Goal: Task Accomplishment & Management: Manage account settings

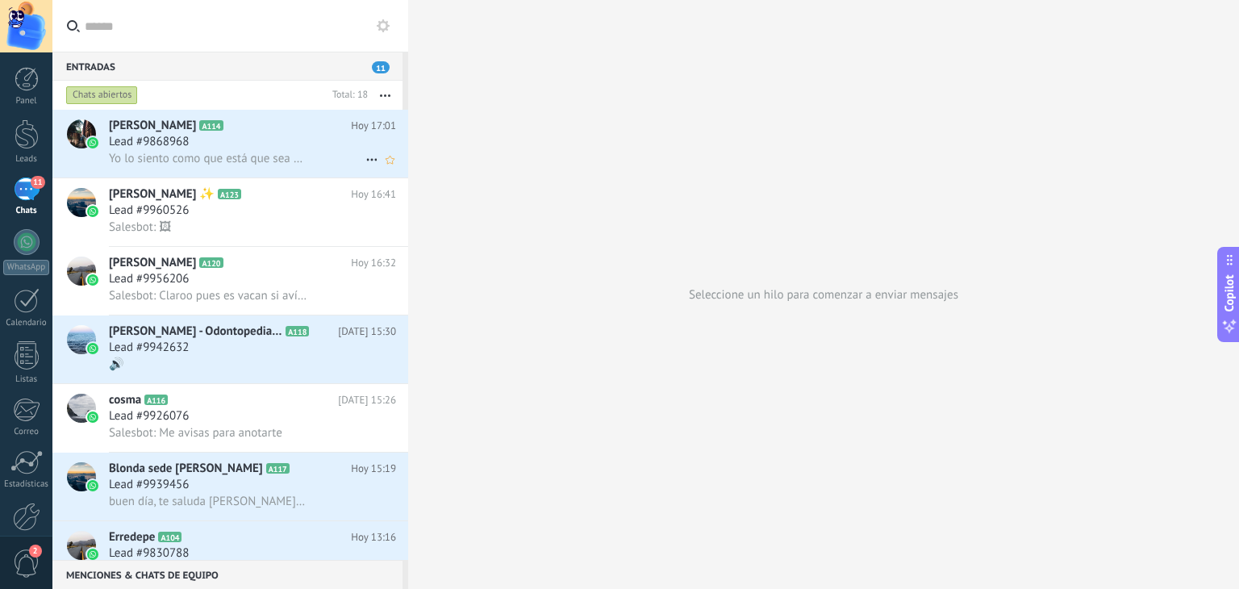
click at [328, 153] on div "Yo lo siento como que está que sea su espacio también con la tribu" at bounding box center [252, 158] width 287 height 17
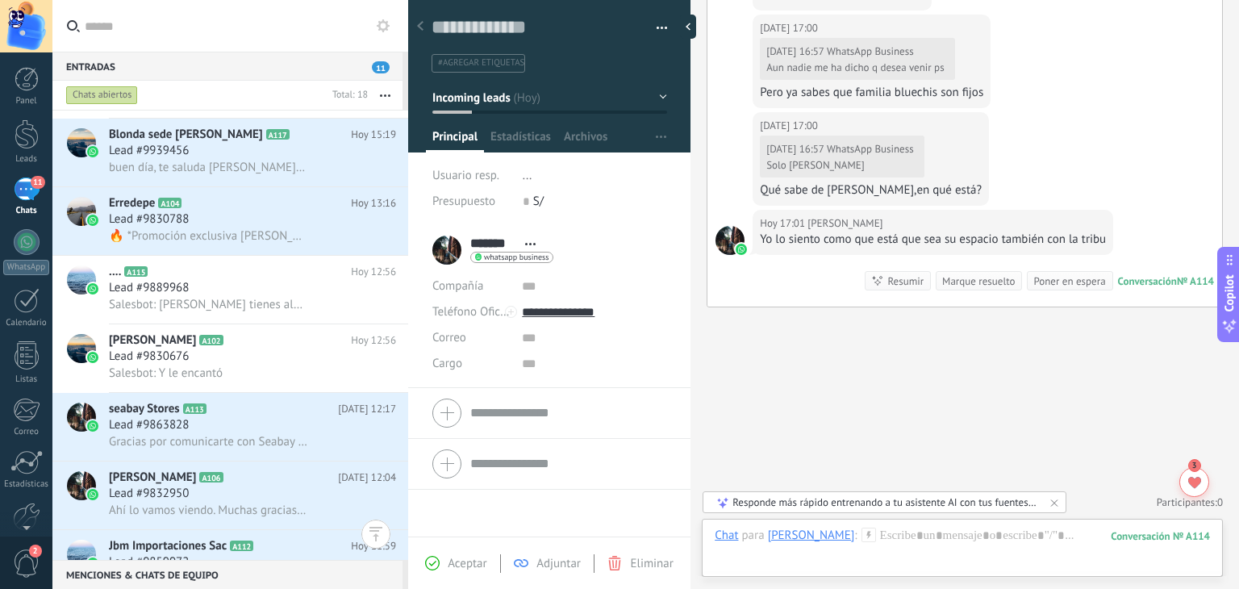
scroll to position [340, 0]
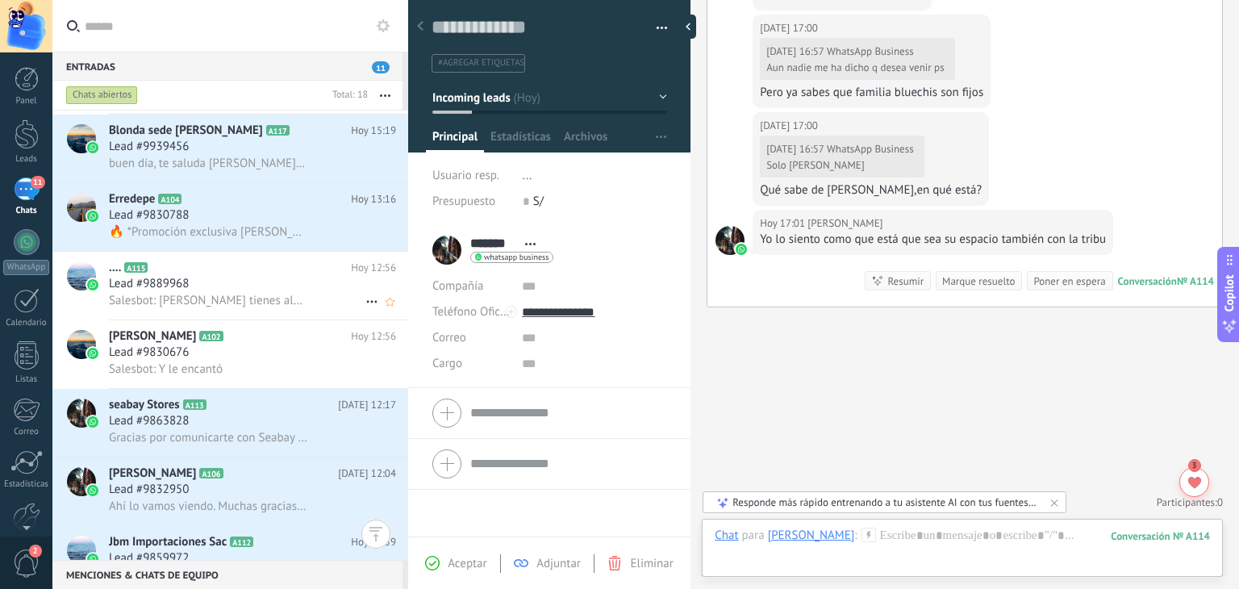
click at [326, 270] on h2 ".... A115" at bounding box center [230, 268] width 242 height 16
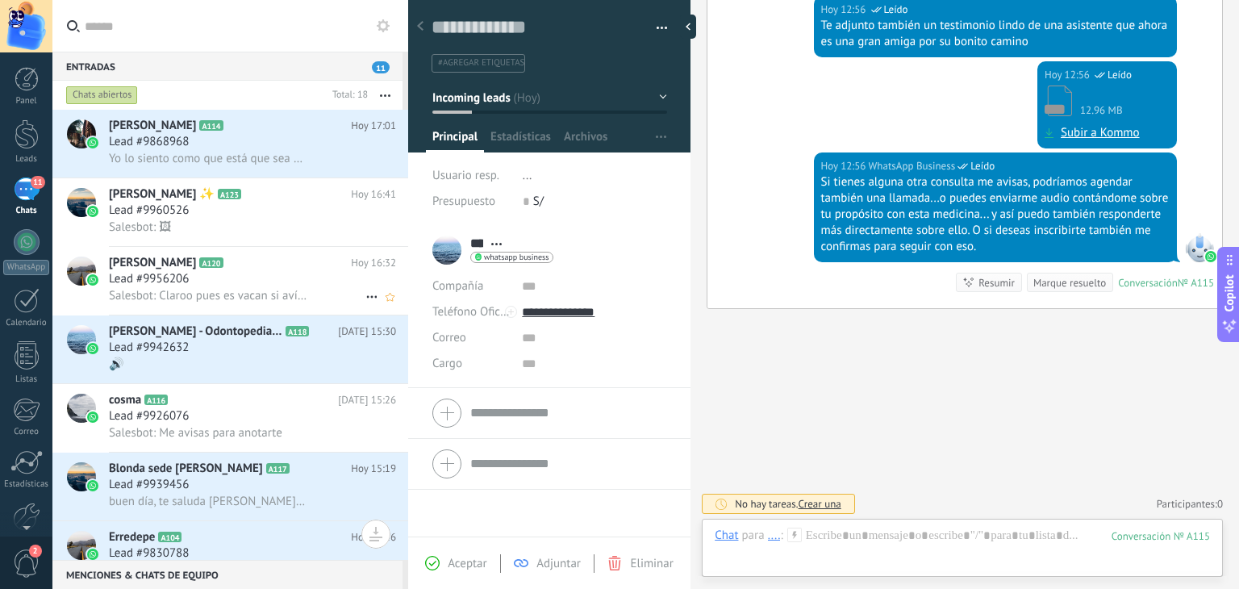
click at [265, 273] on div "Gooss Rivera A120 Hoy 16:32 Lead #9956206 Salesbot: Claroo pues es vacan si aví…" at bounding box center [258, 281] width 299 height 68
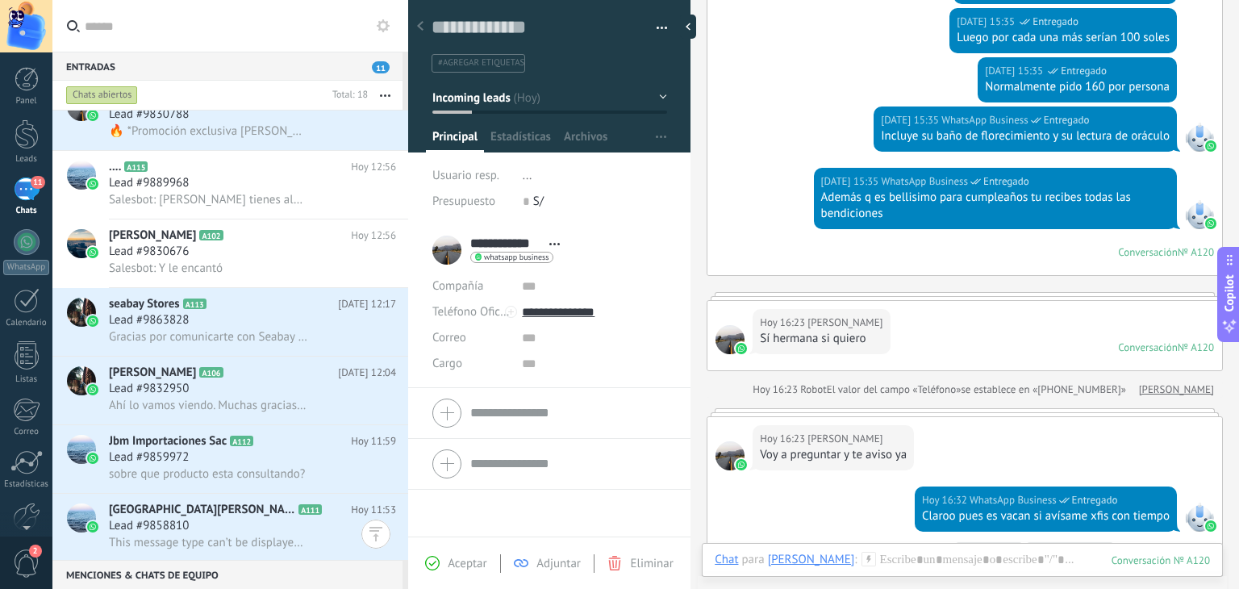
scroll to position [442, 0]
click at [179, 256] on span "Lead #9830676" at bounding box center [149, 252] width 80 height 16
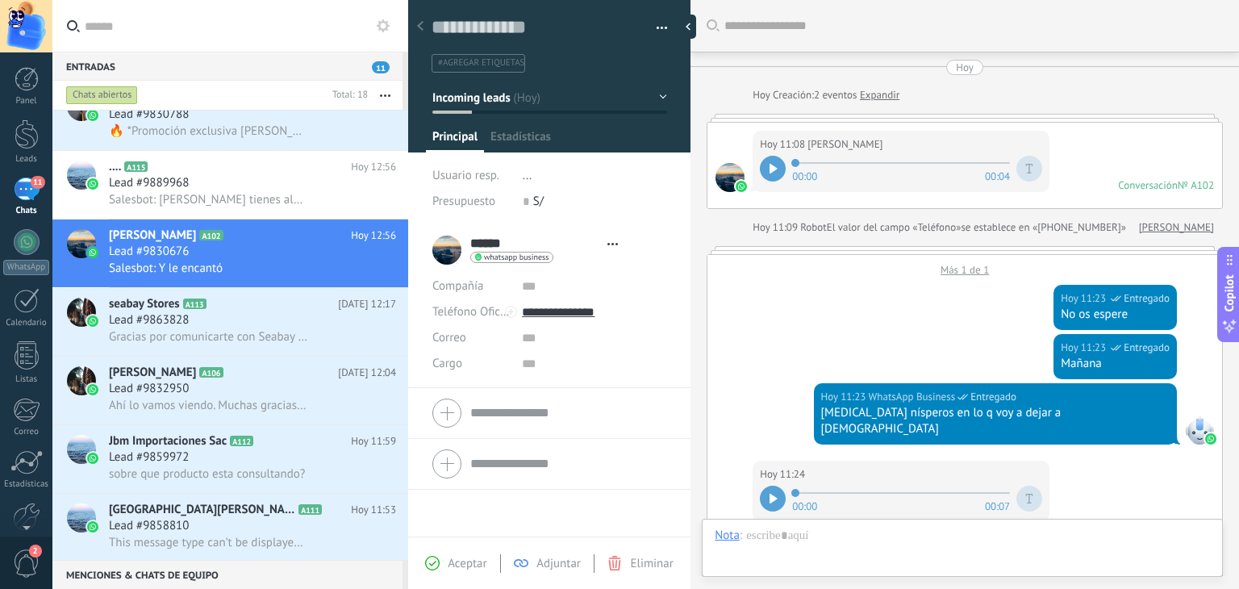
type textarea "**********"
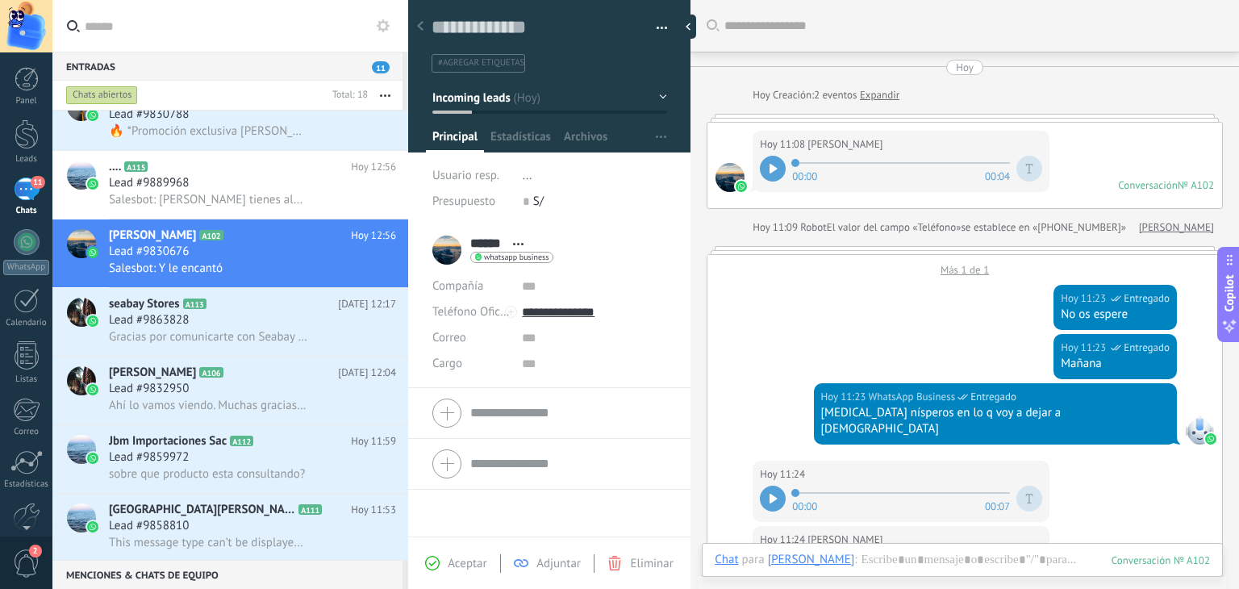
scroll to position [574, 0]
